Goal: Transaction & Acquisition: Purchase product/service

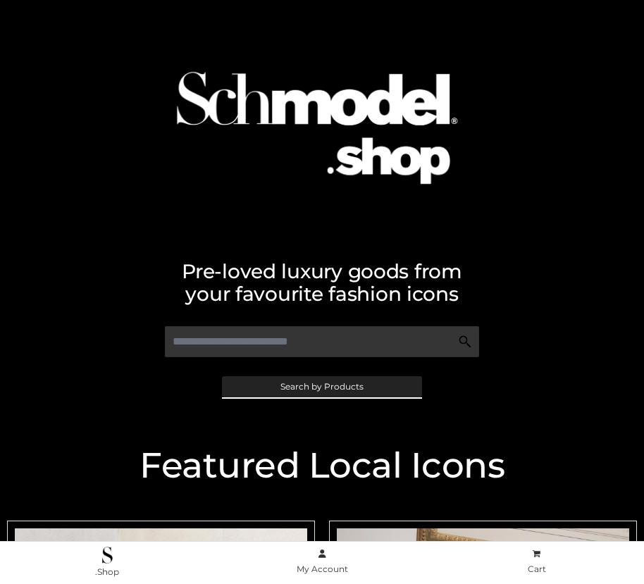
click at [321, 386] on span "Search by Products" at bounding box center [322, 387] width 83 height 8
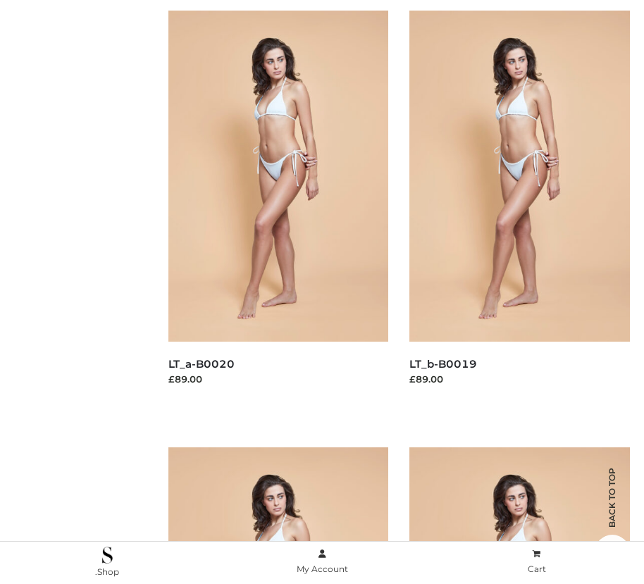
scroll to position [172, 0]
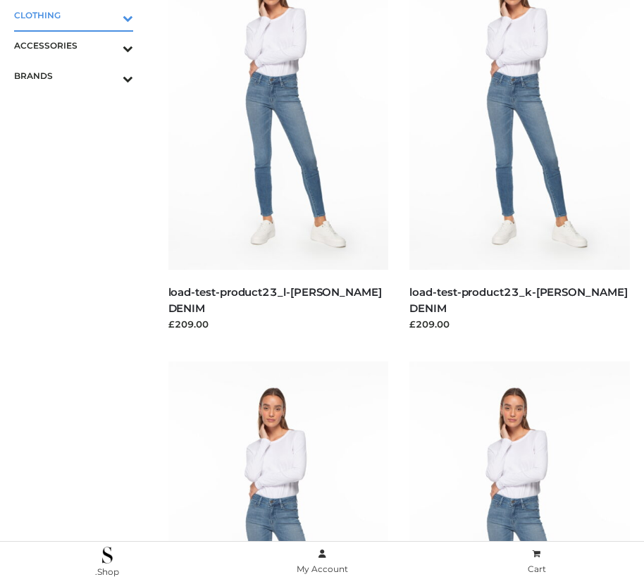
click at [108, 15] on icon "Toggle Submenu" at bounding box center [54, 18] width 158 height 16
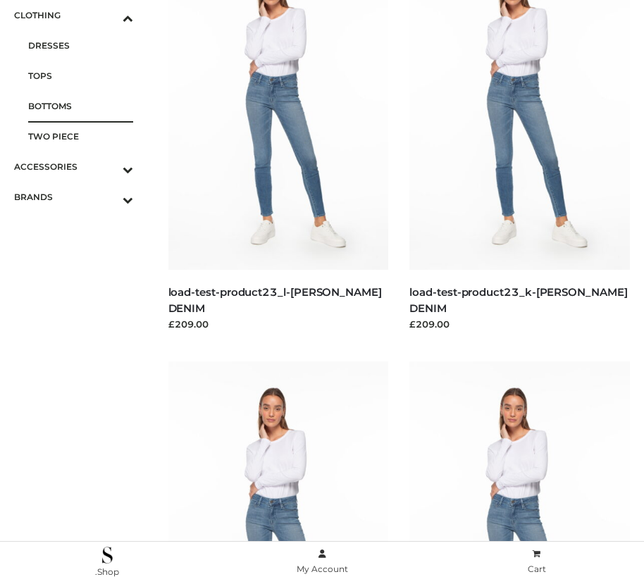
click at [80, 106] on span "BOTTOMS" at bounding box center [80, 106] width 105 height 16
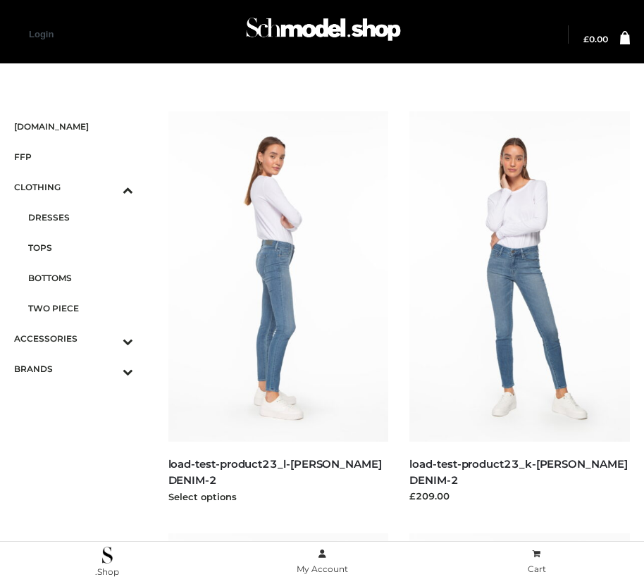
click at [278, 308] on img at bounding box center [278, 276] width 221 height 331
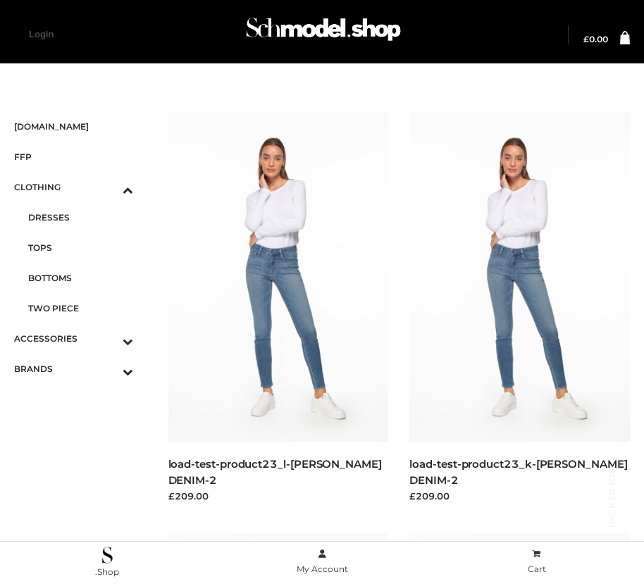
scroll to position [2033, 0]
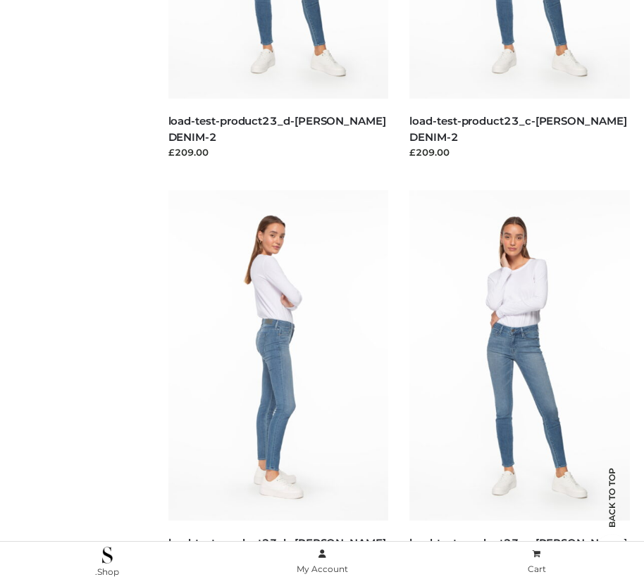
click at [278, 387] on img at bounding box center [278, 355] width 221 height 331
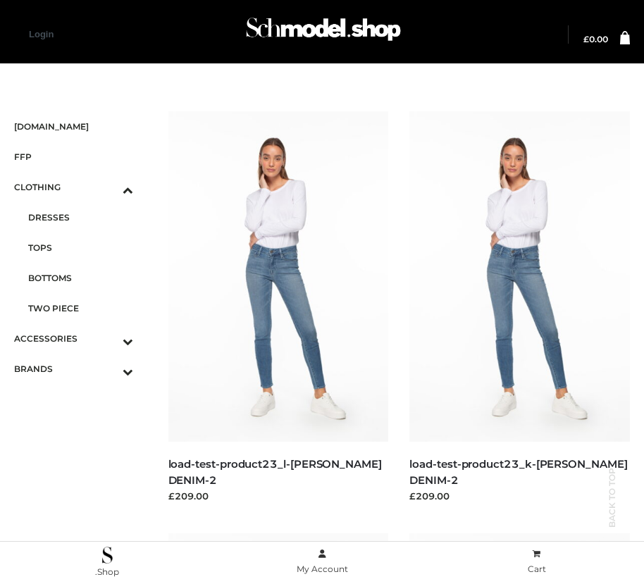
scroll to position [1188, 0]
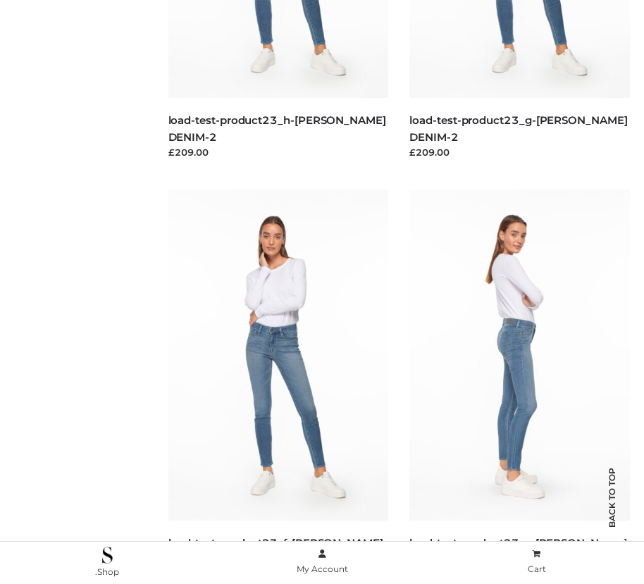
click at [519, 386] on img at bounding box center [520, 355] width 221 height 331
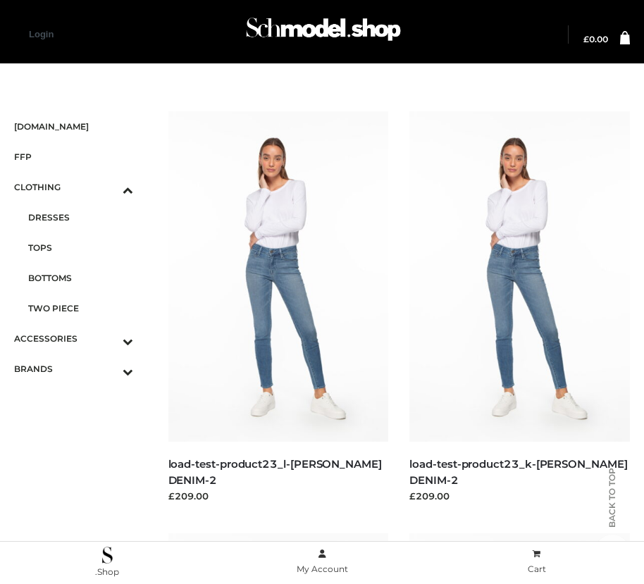
scroll to position [2033, 0]
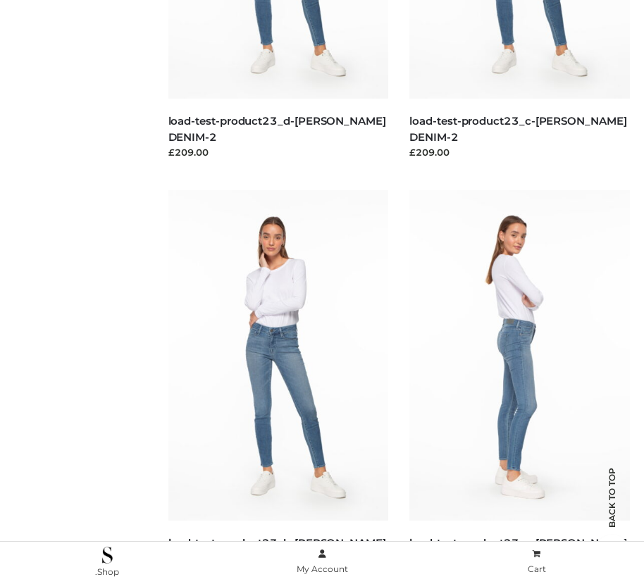
click at [519, 387] on img at bounding box center [520, 355] width 221 height 331
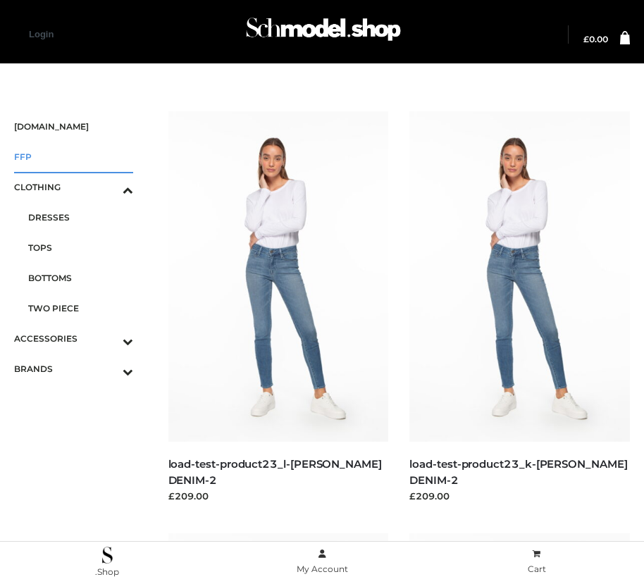
click at [73, 156] on span "FFP" at bounding box center [73, 157] width 119 height 16
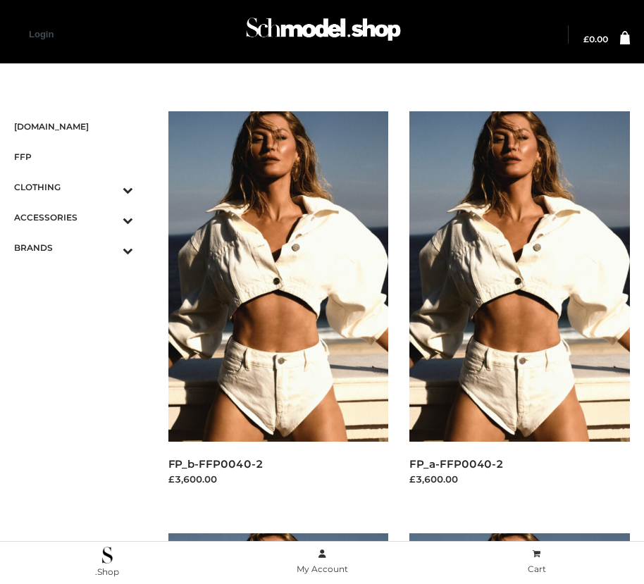
scroll to position [2033, 0]
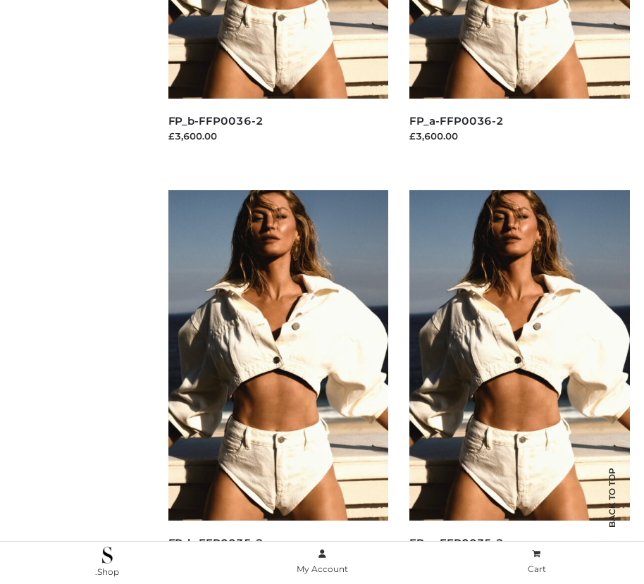
click at [278, 387] on img at bounding box center [278, 355] width 221 height 331
click at [519, 387] on img at bounding box center [520, 355] width 221 height 331
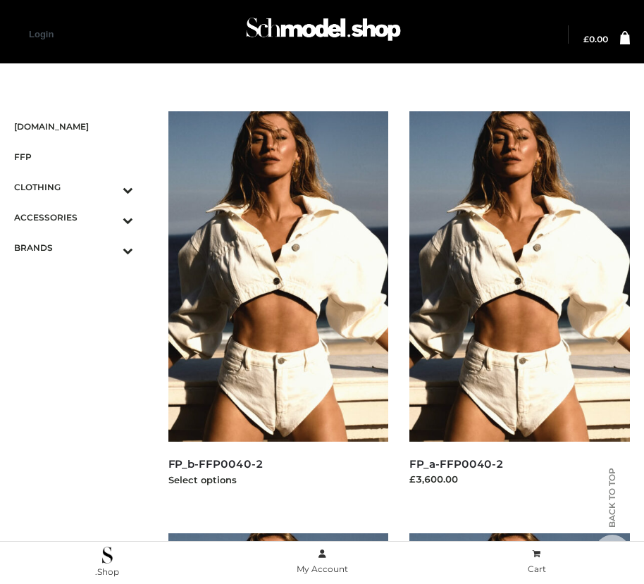
click at [278, 308] on img at bounding box center [278, 276] width 221 height 331
